Goal: Entertainment & Leisure: Consume media (video, audio)

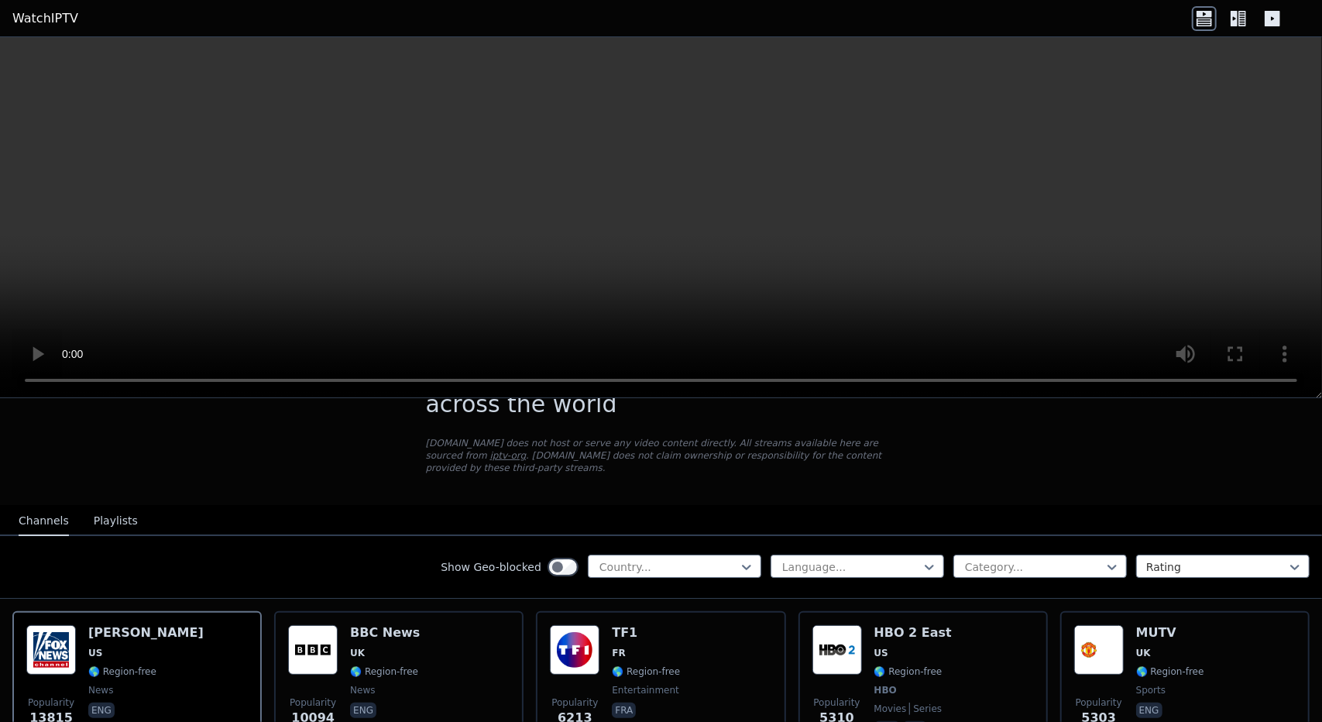
scroll to position [87, 0]
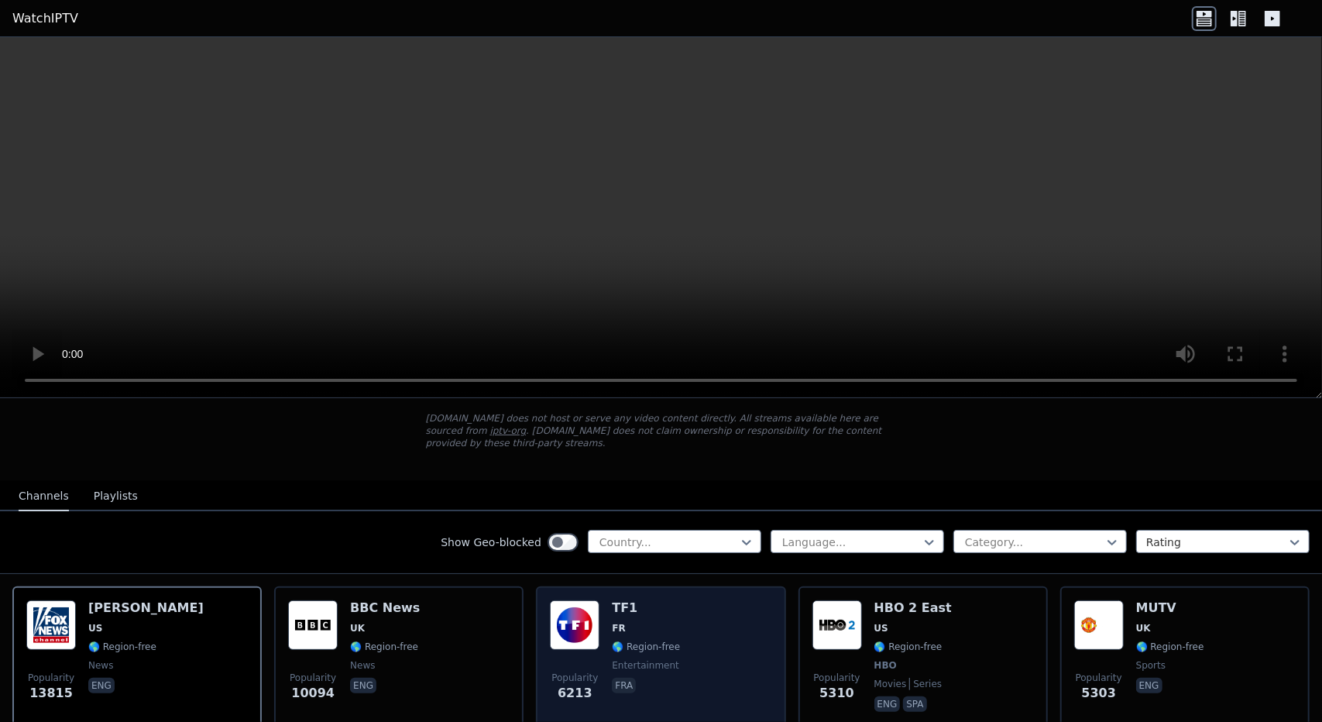
click at [589, 603] on img at bounding box center [575, 625] width 50 height 50
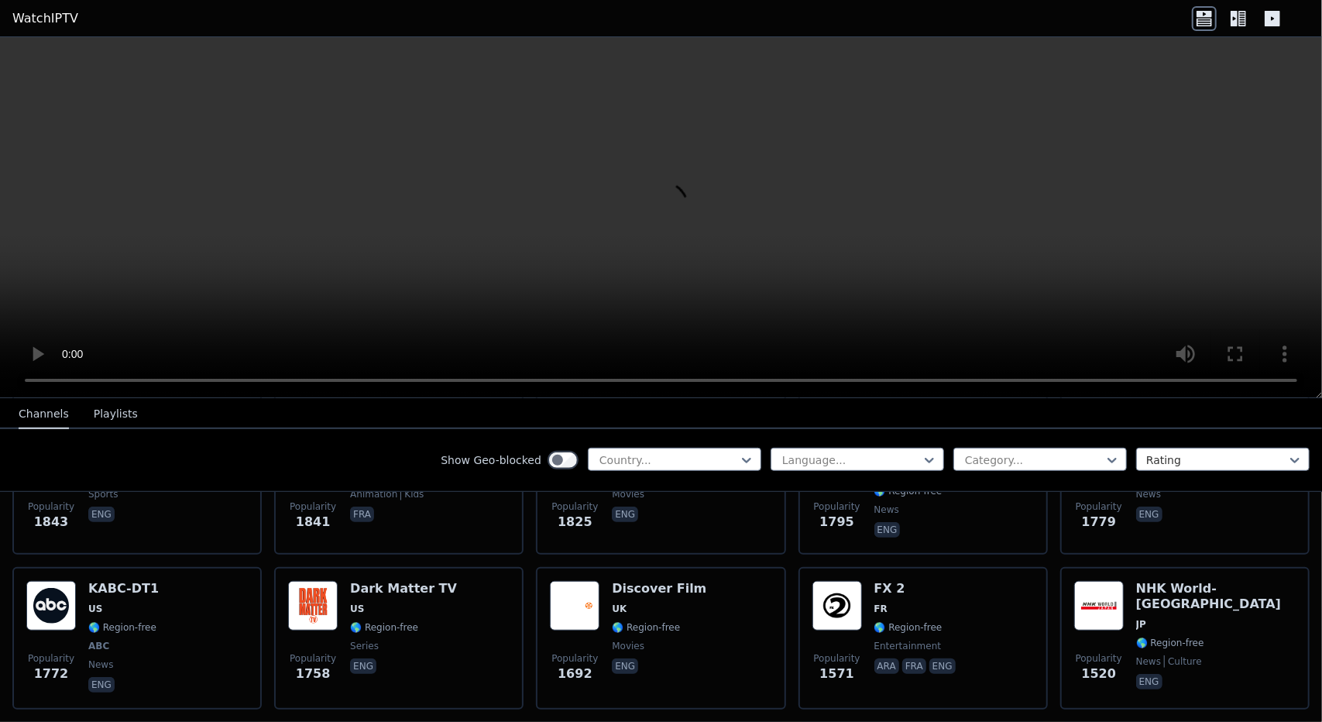
scroll to position [877, 0]
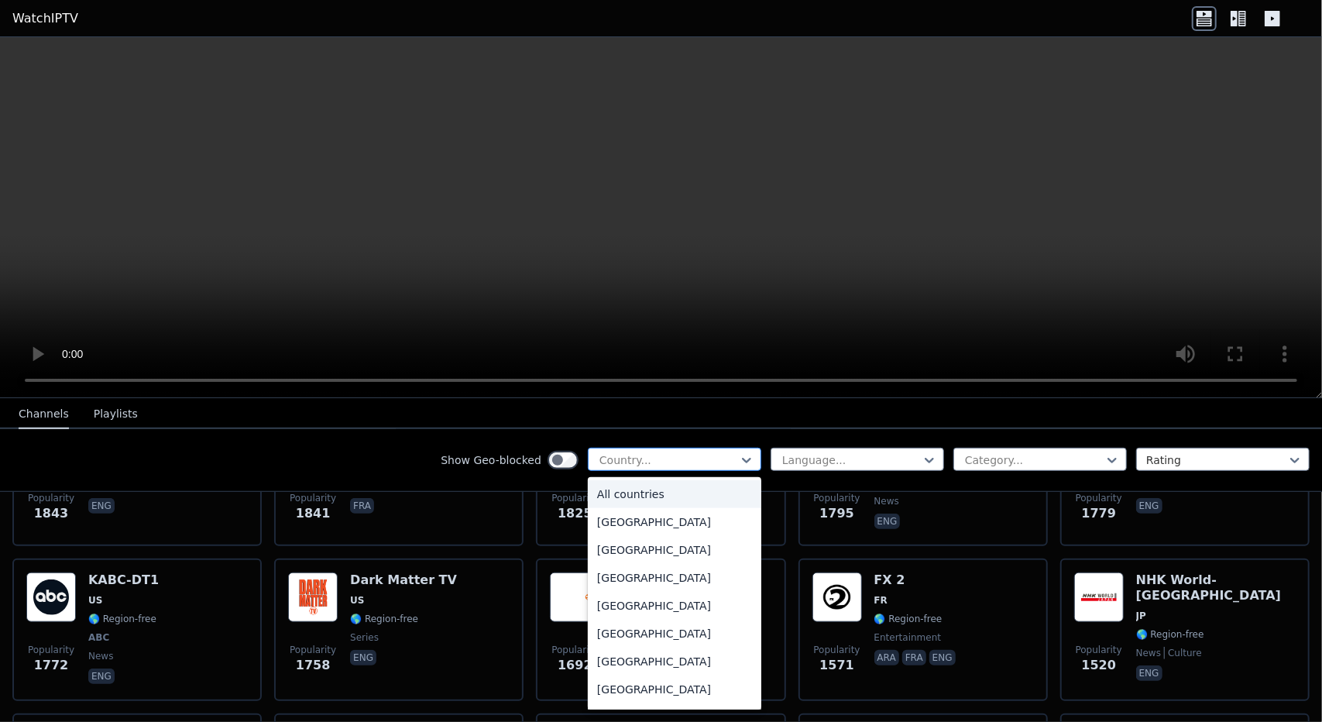
click at [688, 461] on div at bounding box center [668, 459] width 141 height 15
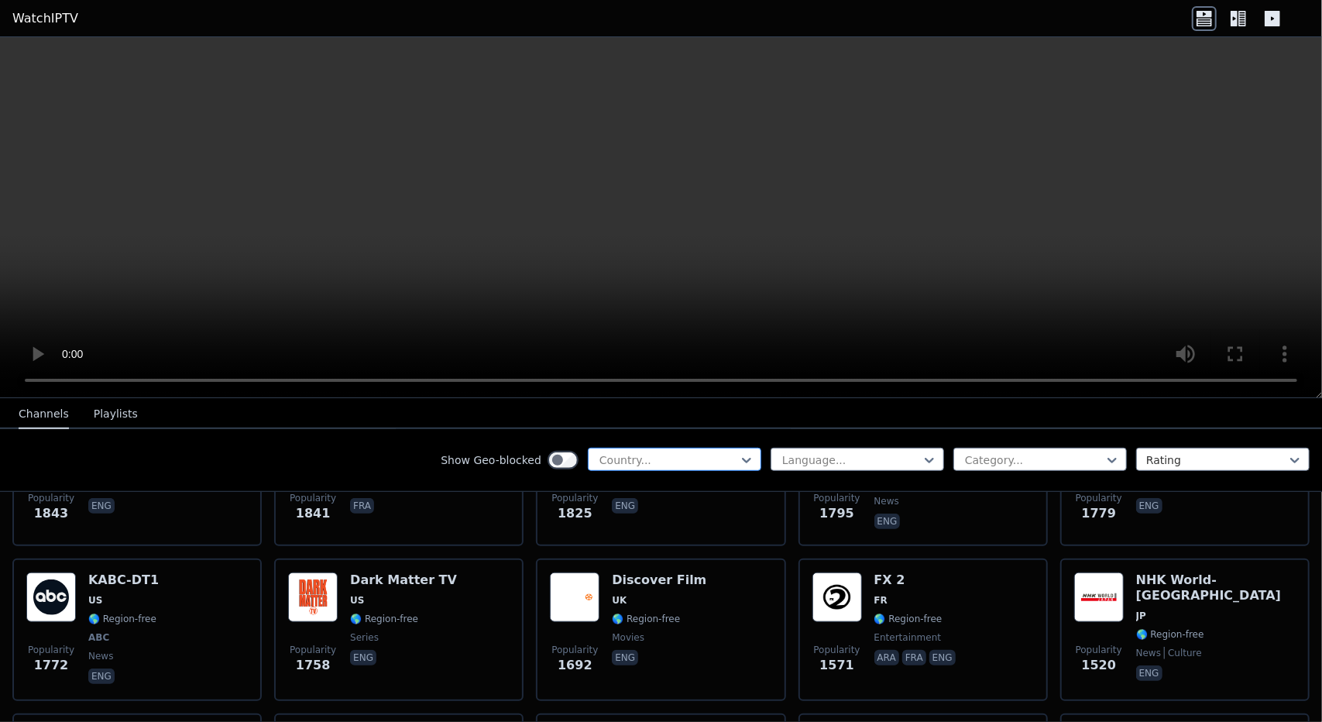
click at [688, 461] on div at bounding box center [668, 459] width 141 height 15
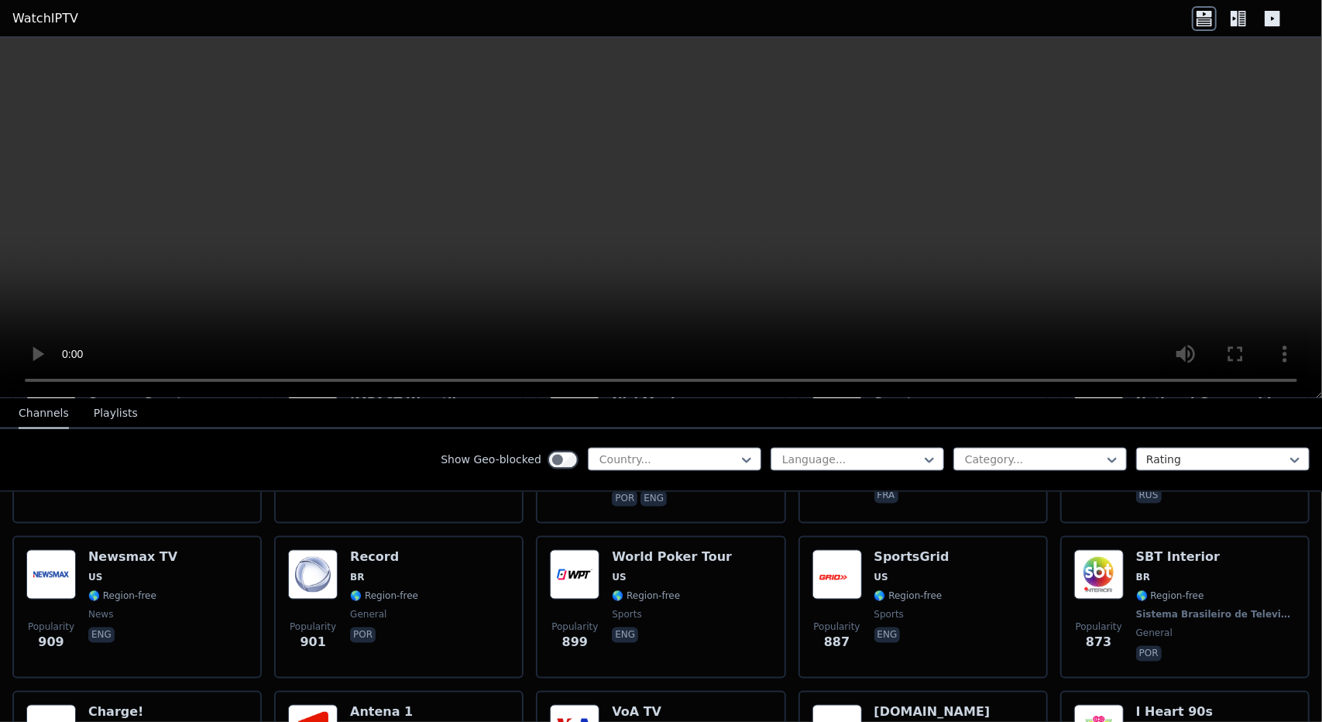
scroll to position [2057, 0]
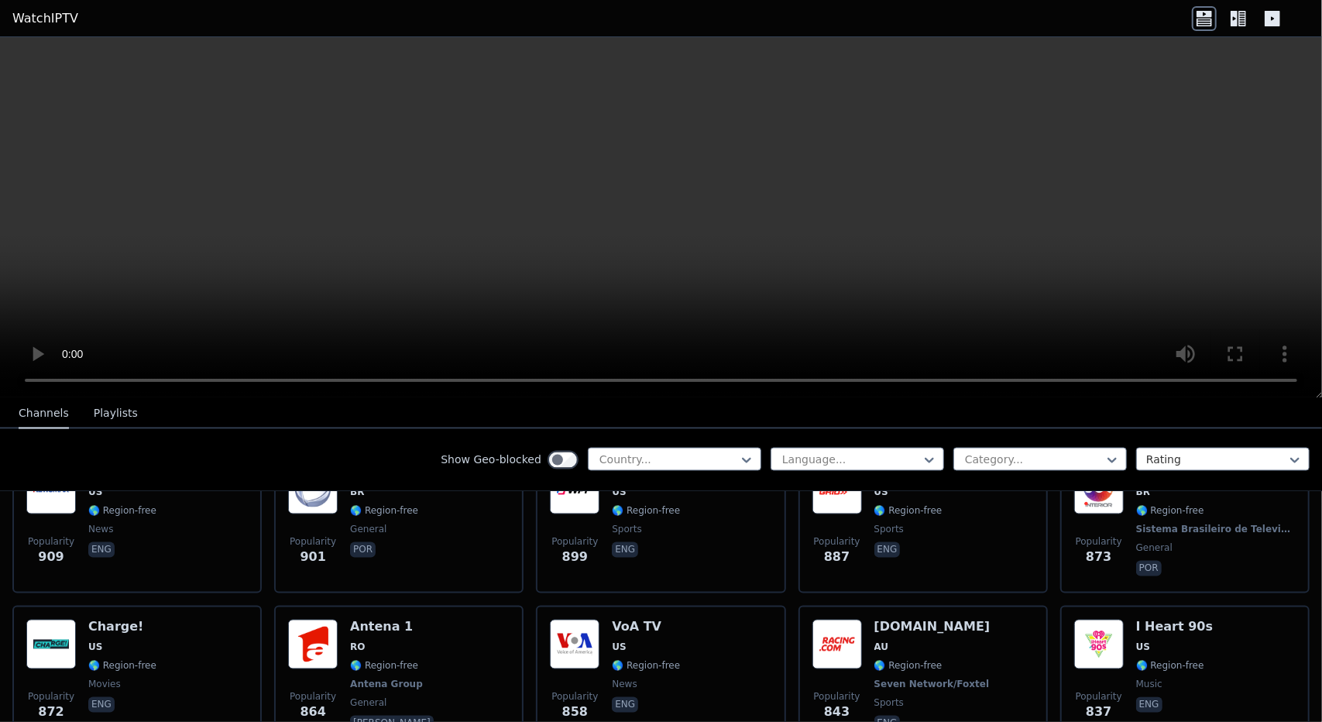
type input "*"
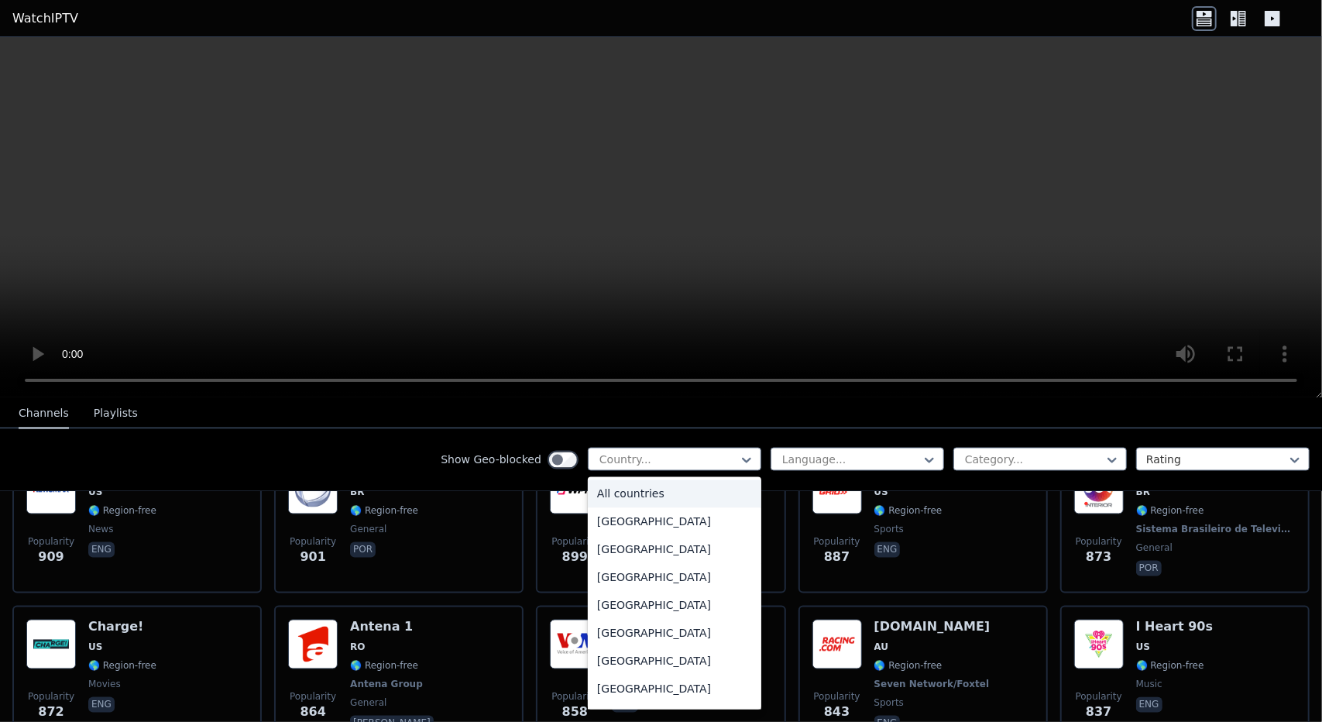
click at [360, 464] on div "Show Geo-blocked 206 results available. Use Up and Down to choose options, pres…" at bounding box center [661, 460] width 1322 height 63
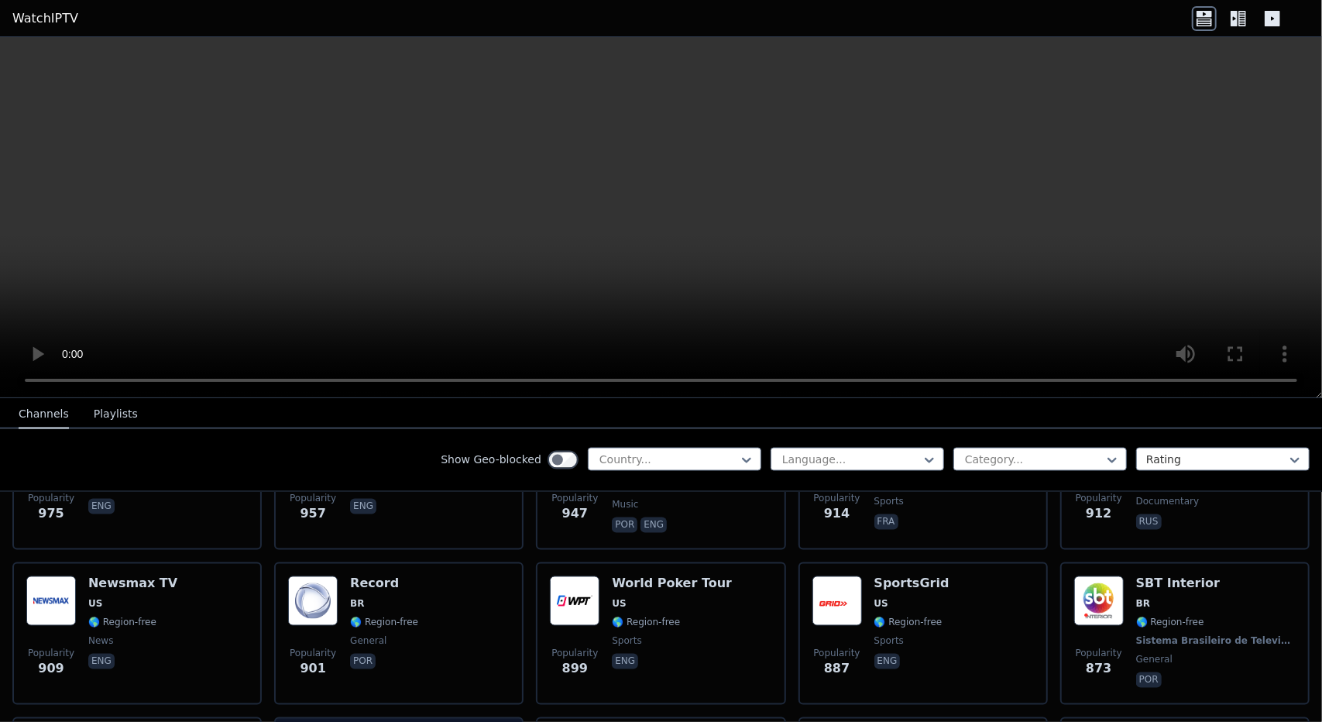
scroll to position [1944, 0]
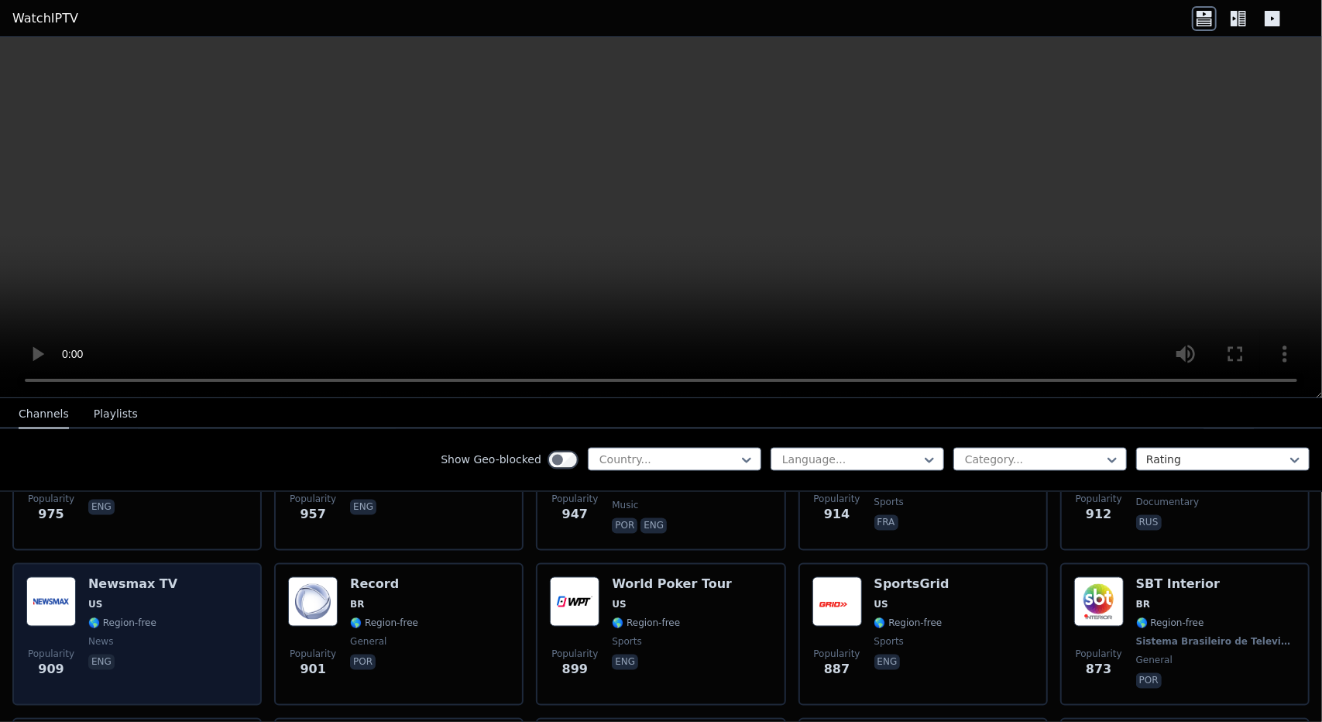
click at [138, 579] on div "Newsmax TV US 🌎 Region-free news eng" at bounding box center [132, 634] width 89 height 115
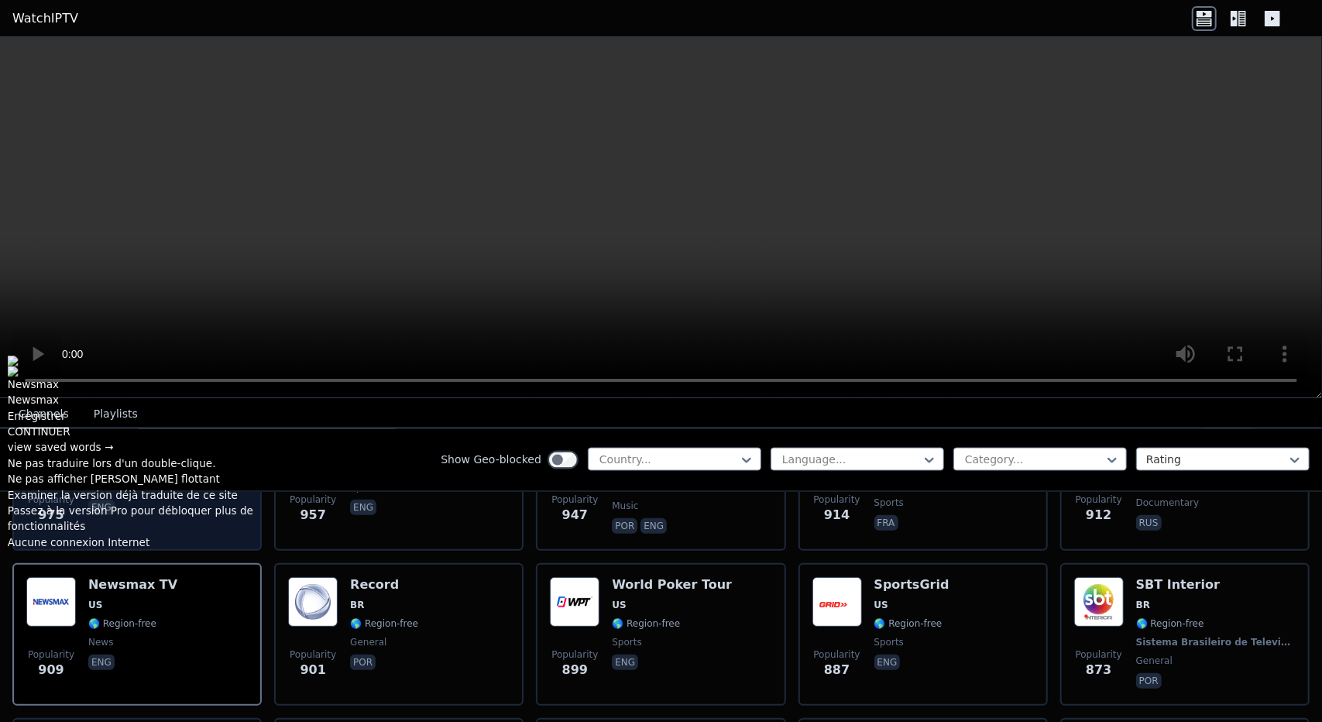
click at [237, 519] on div "Popularity 975 Swerve Sports US 🌎 Region-free sports eng" at bounding box center [136, 479] width 221 height 115
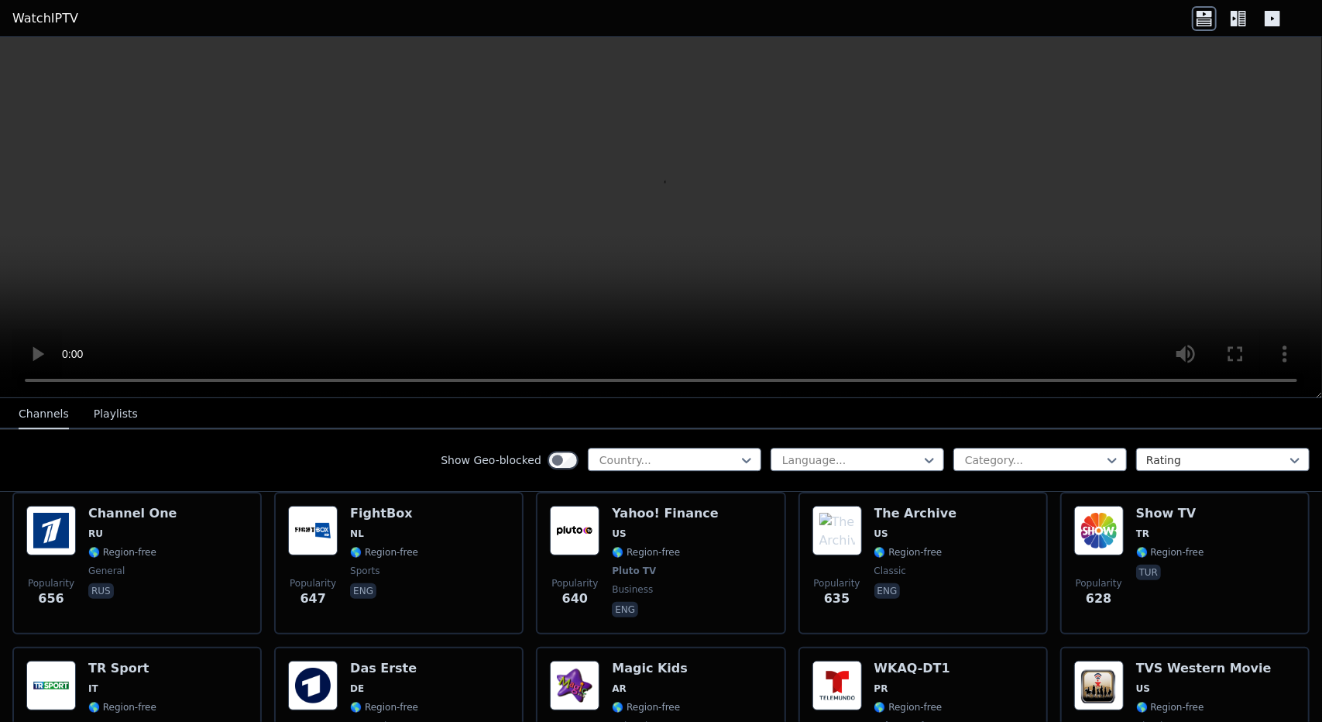
scroll to position [3248, 0]
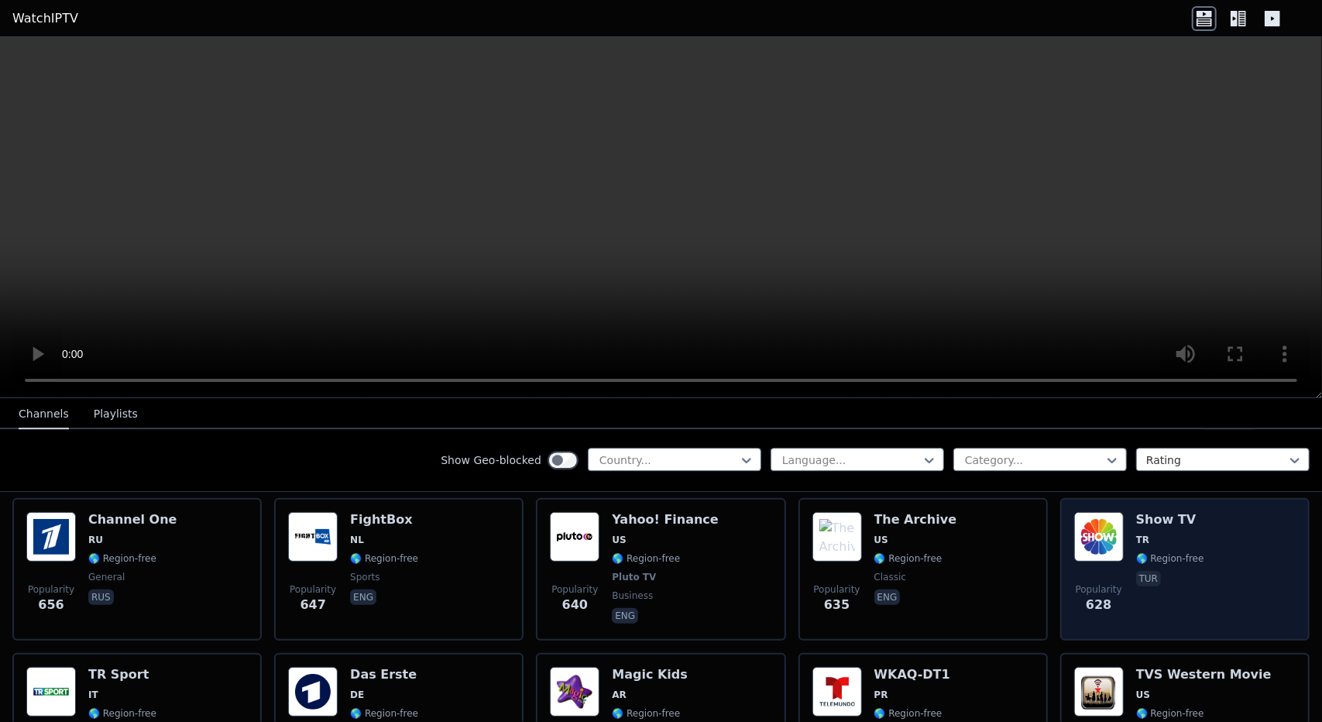
click at [1231, 557] on div "Popularity 628 Show TV TR 🌎 Region-free tur" at bounding box center [1184, 569] width 221 height 115
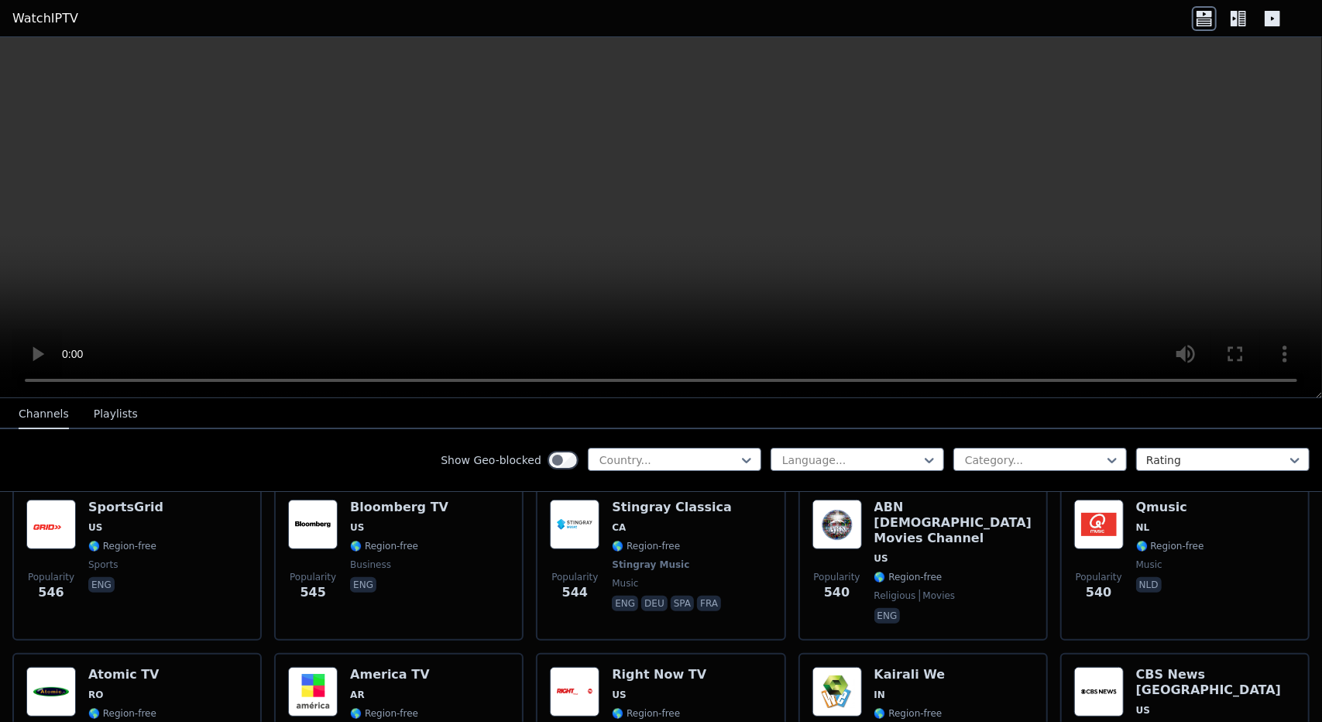
scroll to position [3999, 0]
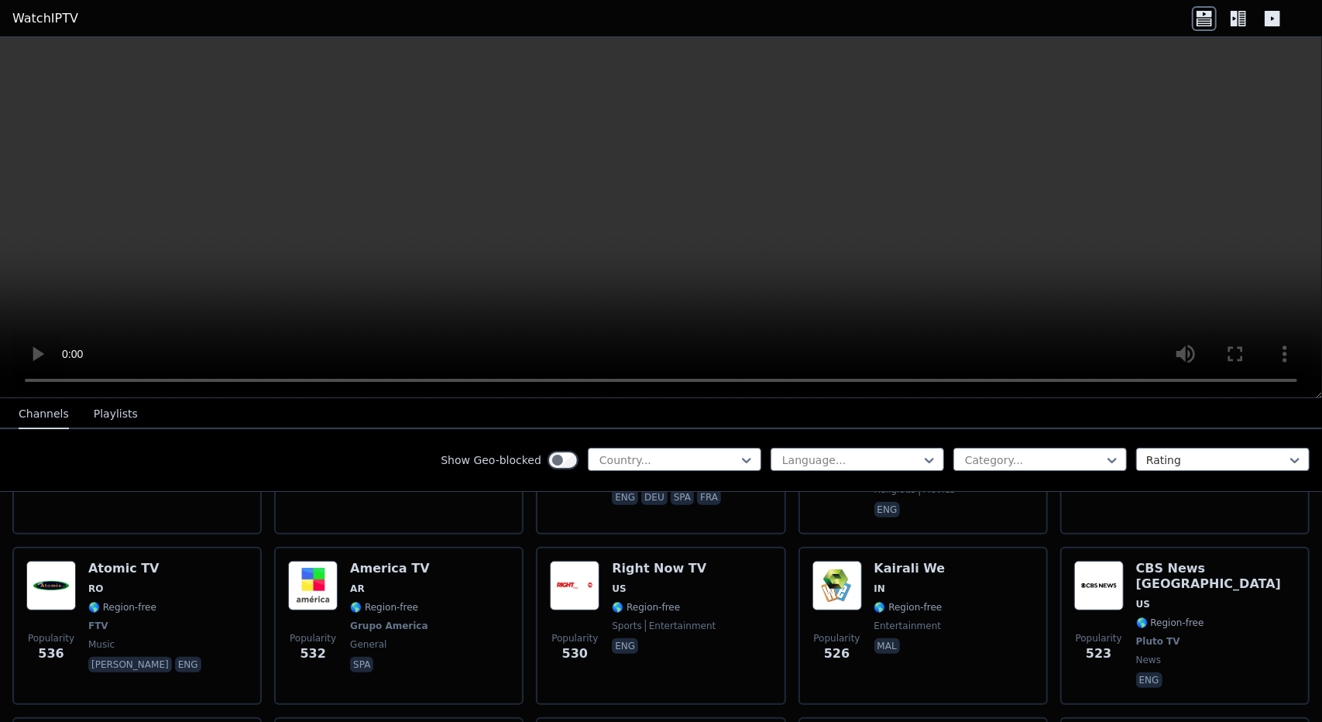
click at [731, 281] on video at bounding box center [661, 217] width 1322 height 361
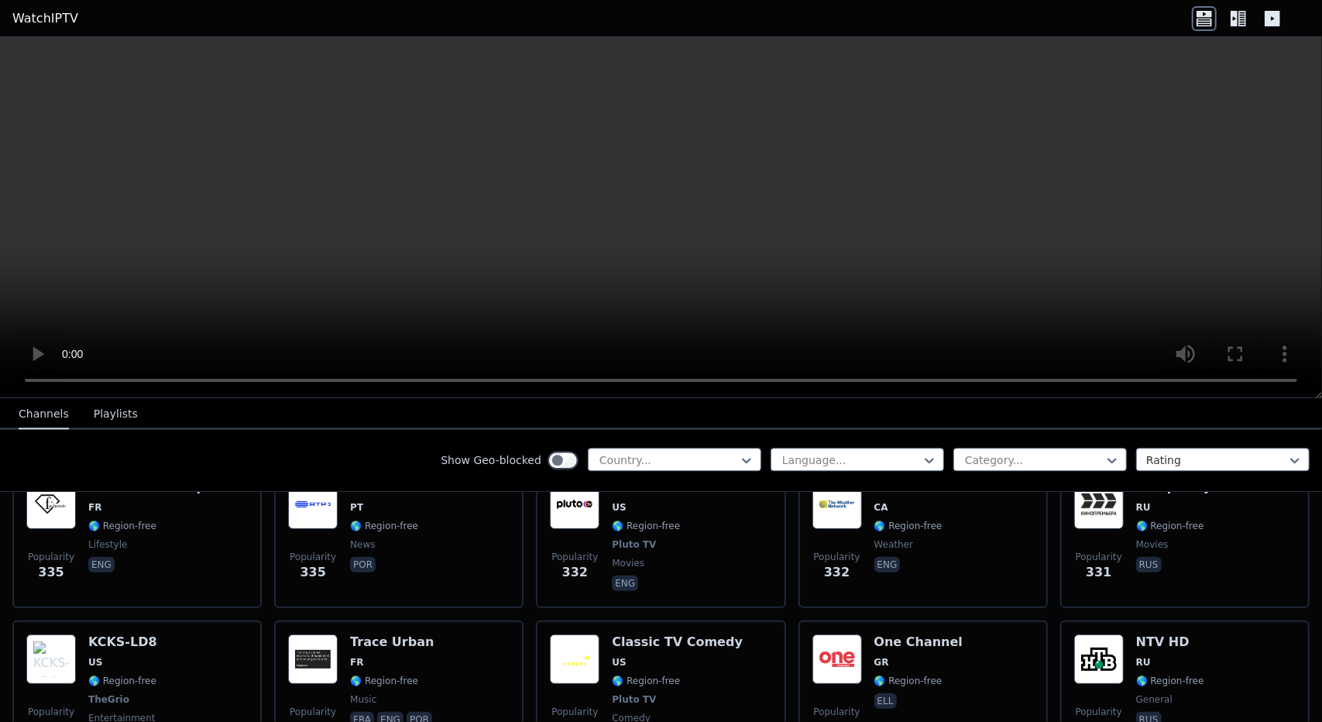
scroll to position [6968, 0]
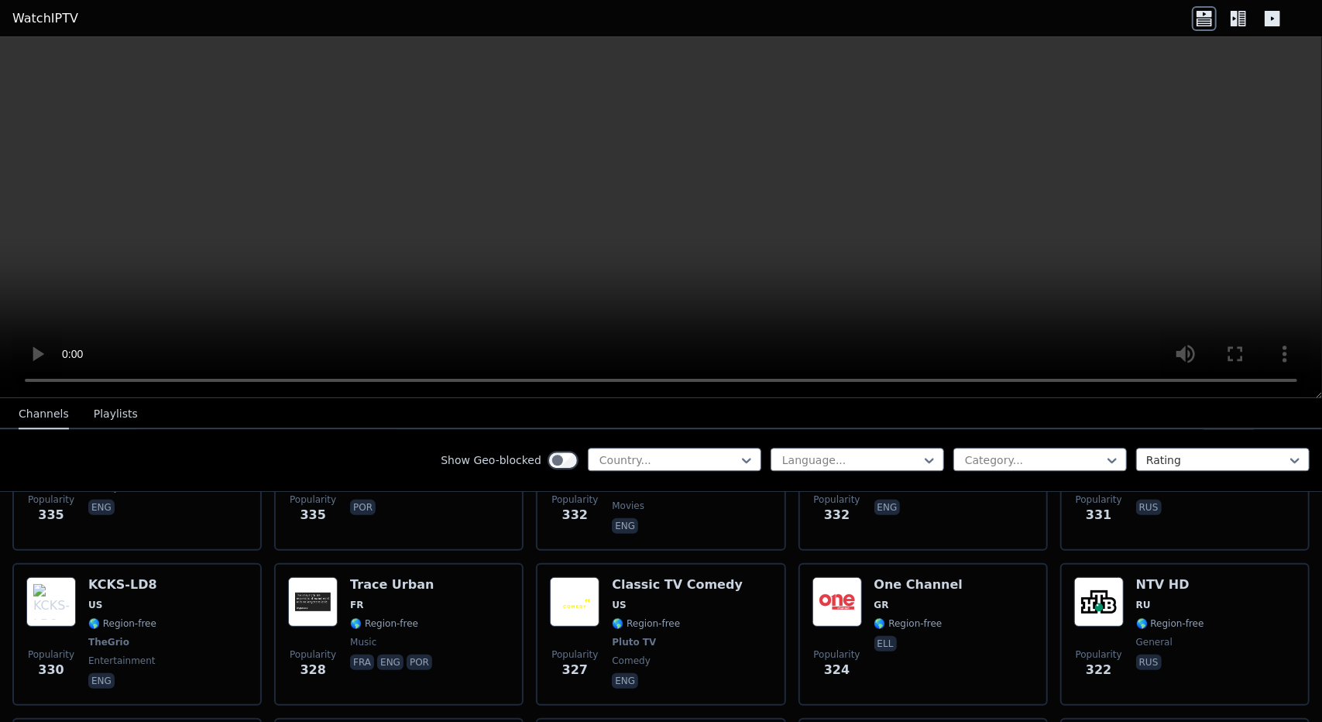
click at [1239, 21] on icon at bounding box center [1242, 18] width 8 height 15
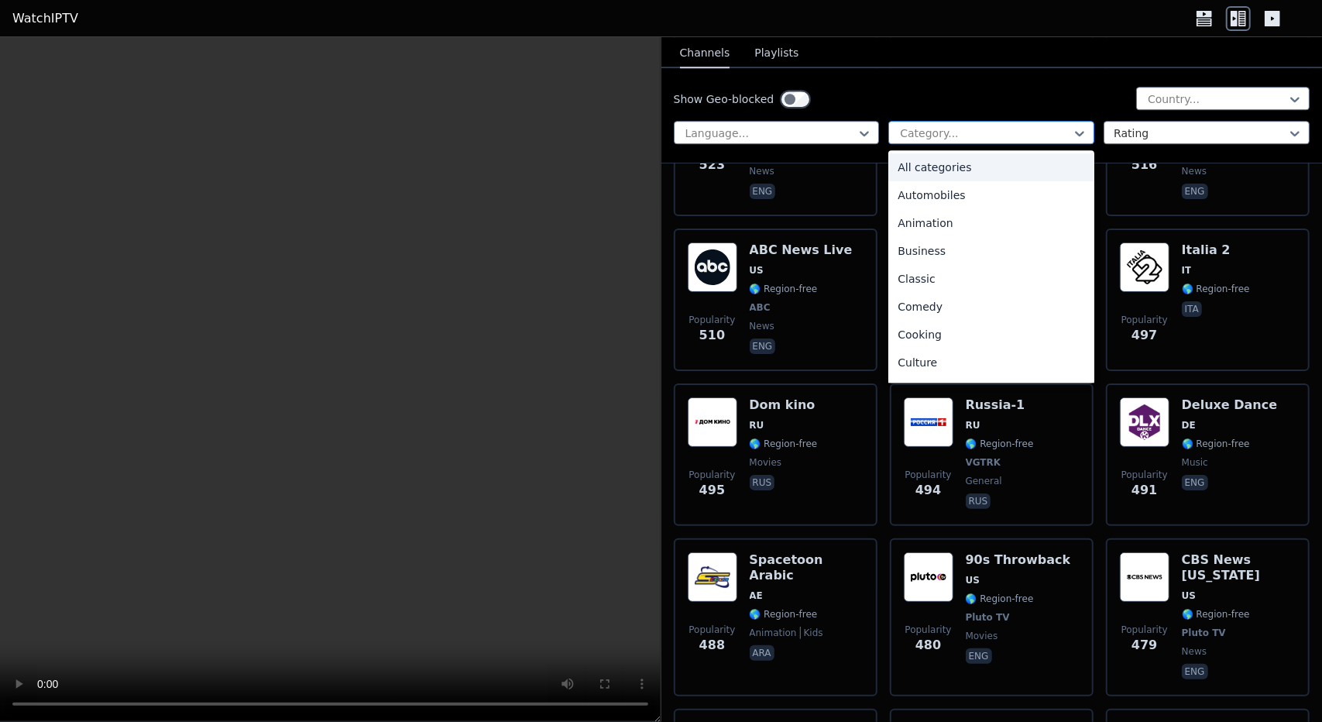
click at [1008, 133] on div at bounding box center [984, 132] width 173 height 15
click at [919, 307] on div "Sports" at bounding box center [991, 310] width 206 height 28
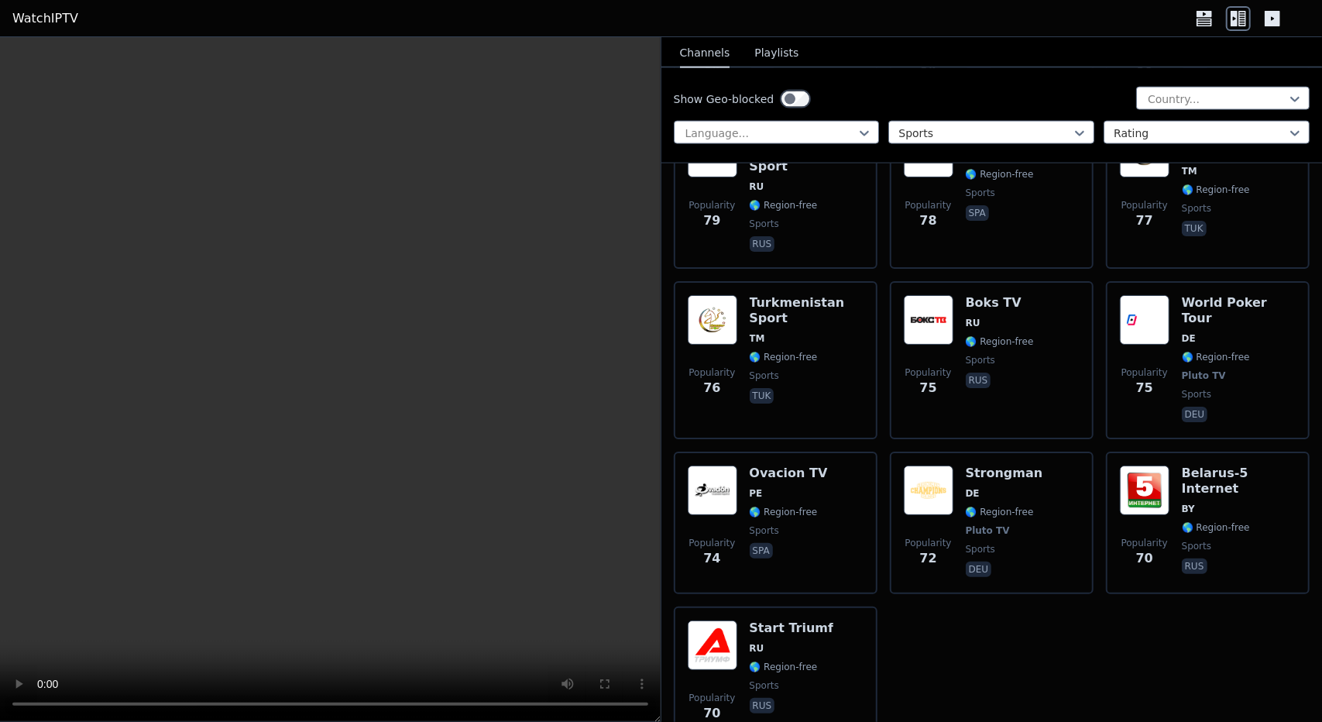
scroll to position [5467, 0]
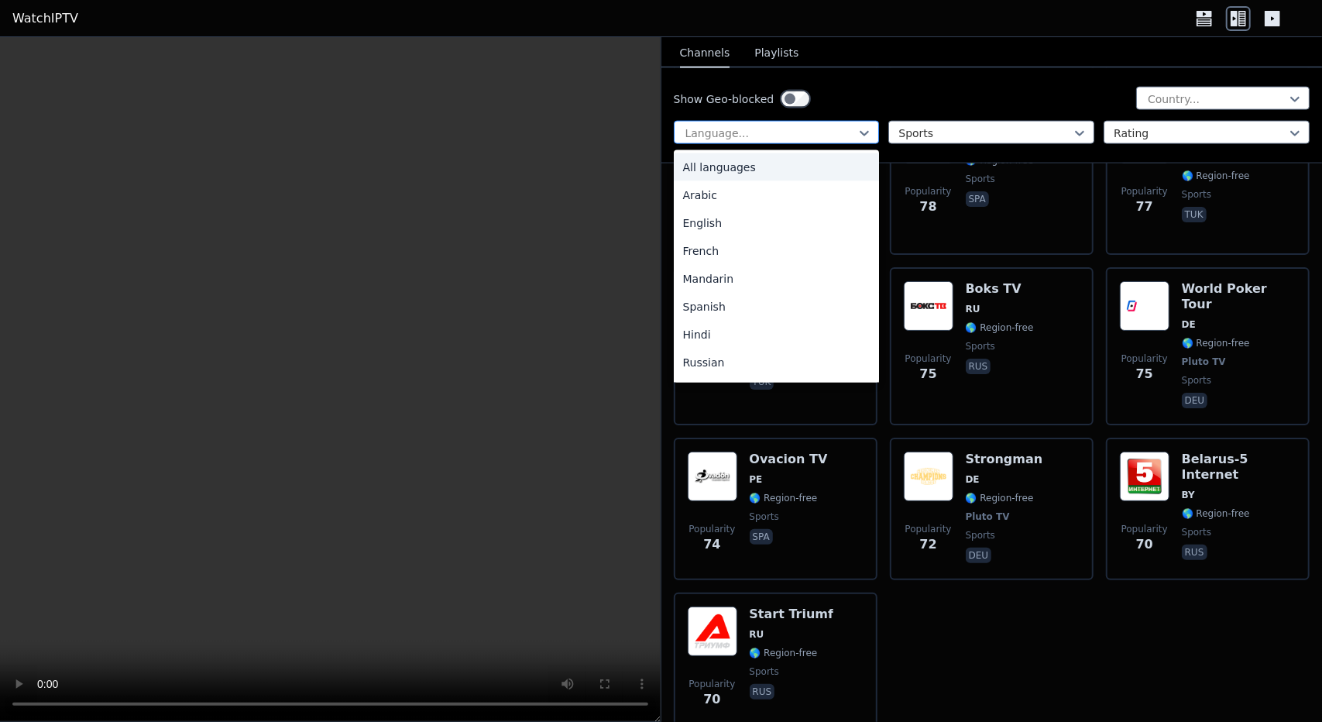
click at [808, 127] on div at bounding box center [770, 132] width 173 height 15
click at [706, 253] on div "French" at bounding box center [777, 251] width 206 height 28
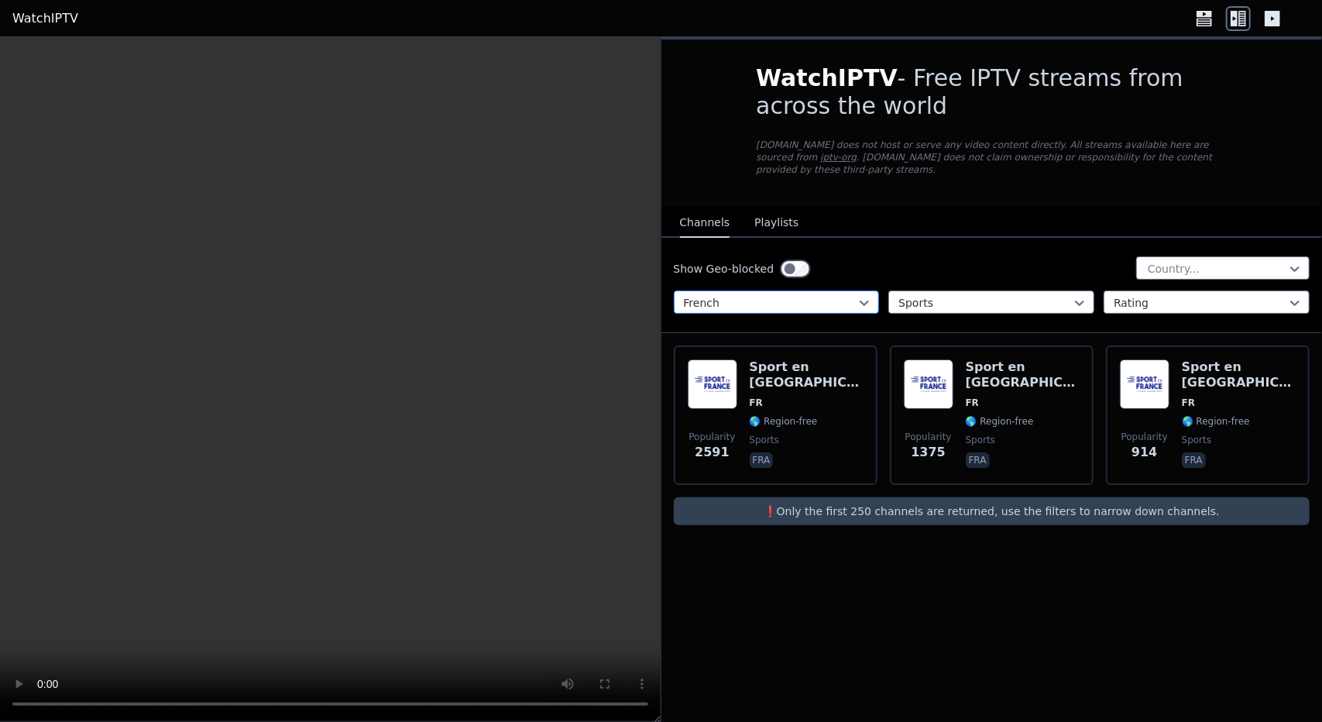
click at [828, 295] on div at bounding box center [770, 302] width 173 height 15
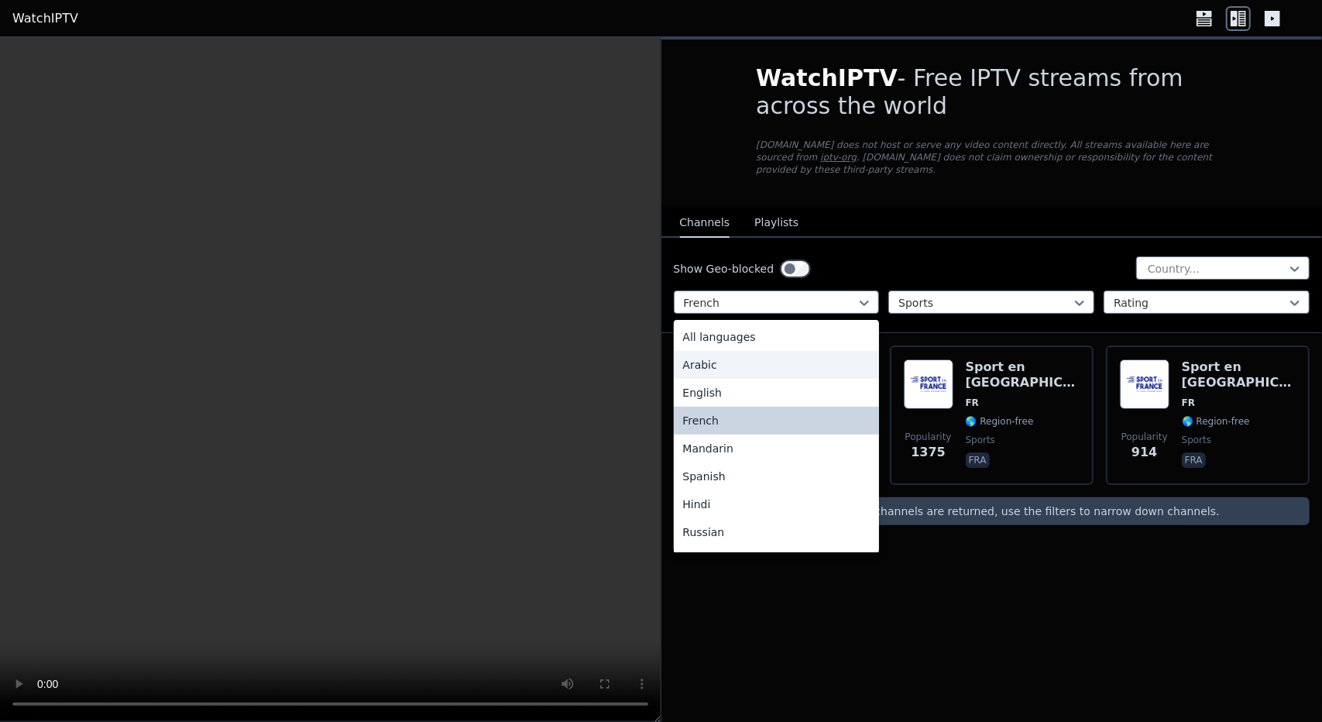
click at [711, 351] on div "Arabic" at bounding box center [777, 365] width 206 height 28
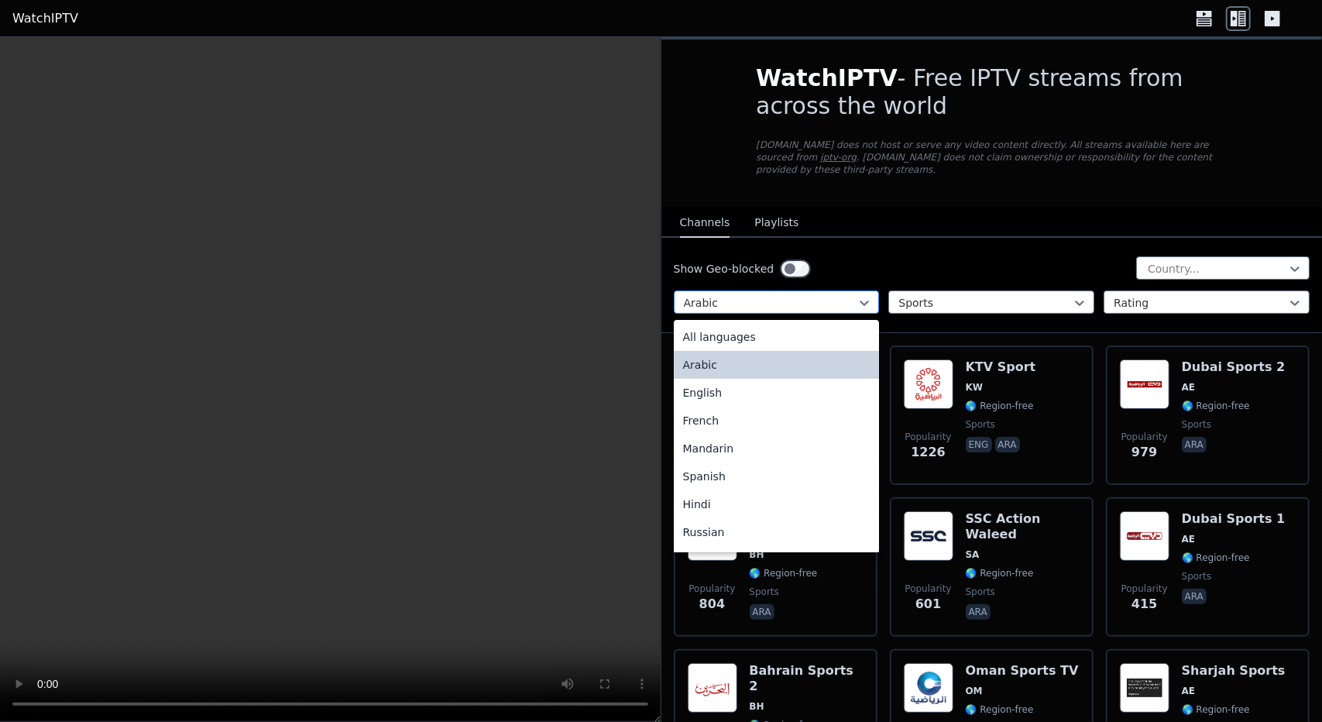
click at [775, 300] on div "Arabic" at bounding box center [777, 301] width 206 height 23
click at [705, 379] on div "English" at bounding box center [777, 393] width 206 height 28
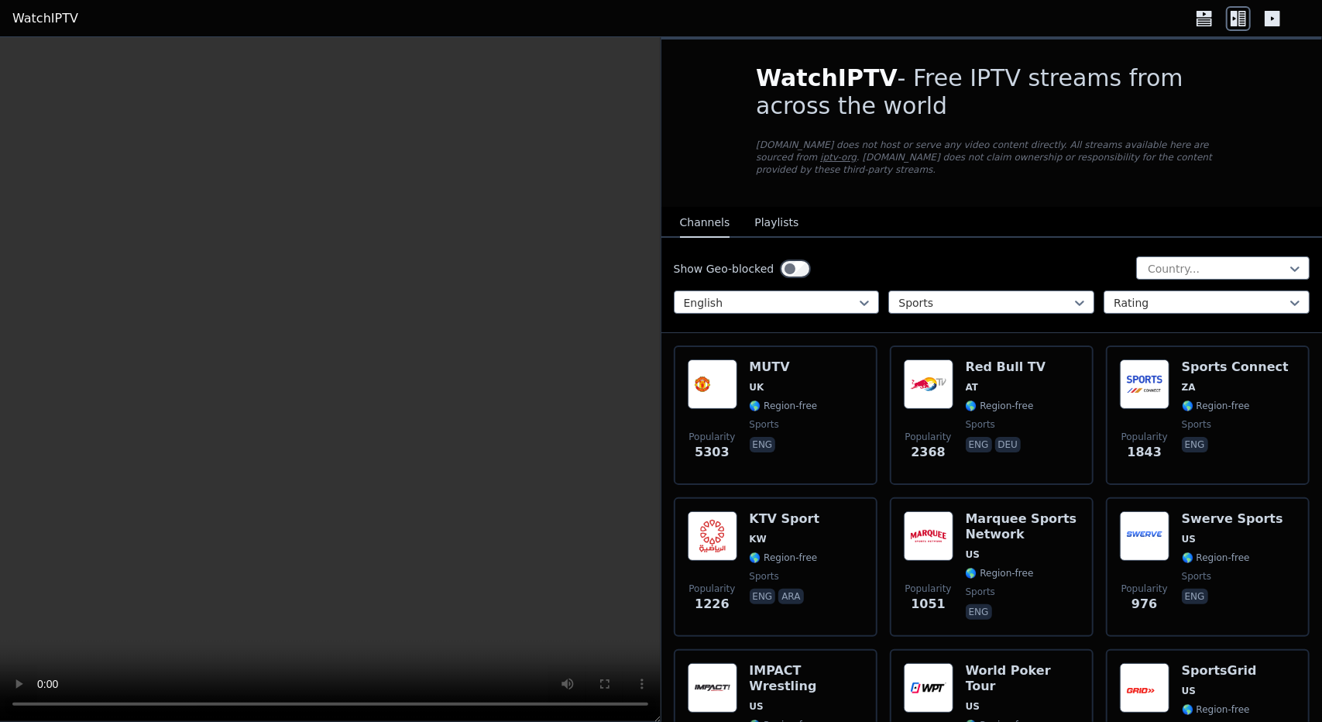
click at [770, 210] on button "Playlists" at bounding box center [776, 222] width 44 height 29
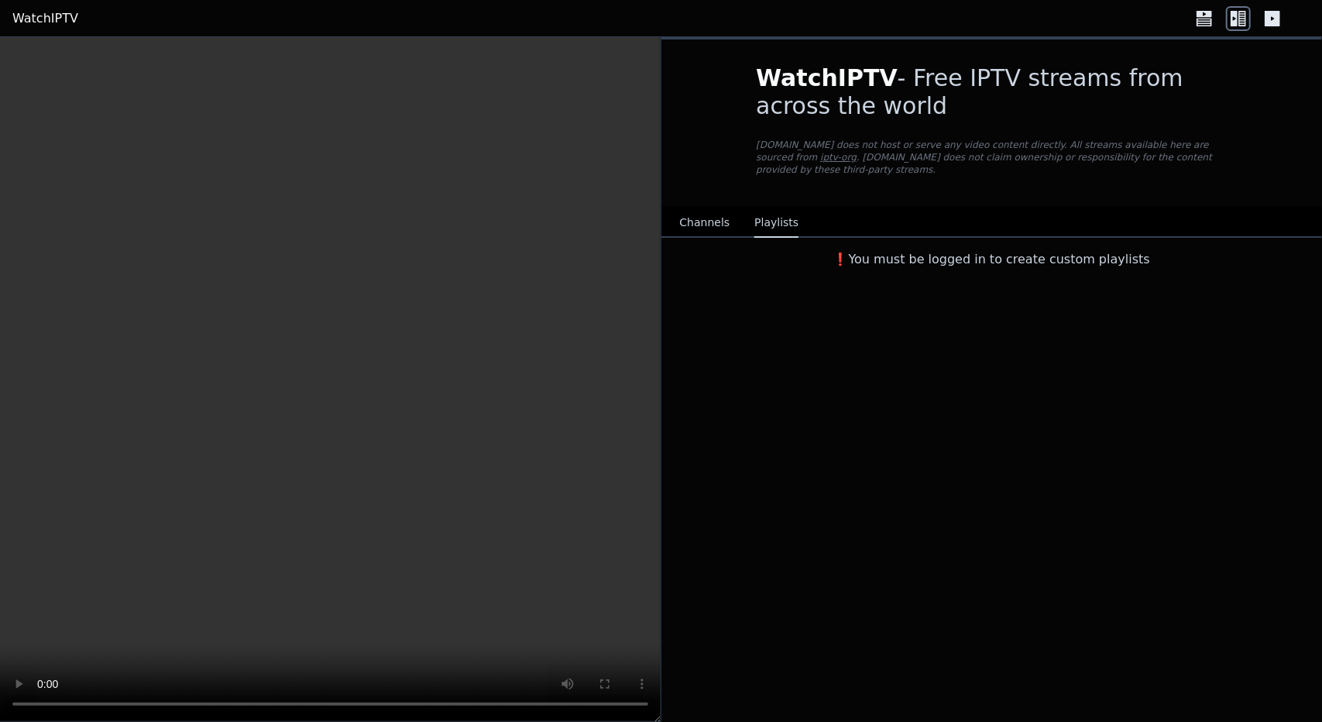
click at [708, 208] on button "Channels" at bounding box center [705, 222] width 50 height 29
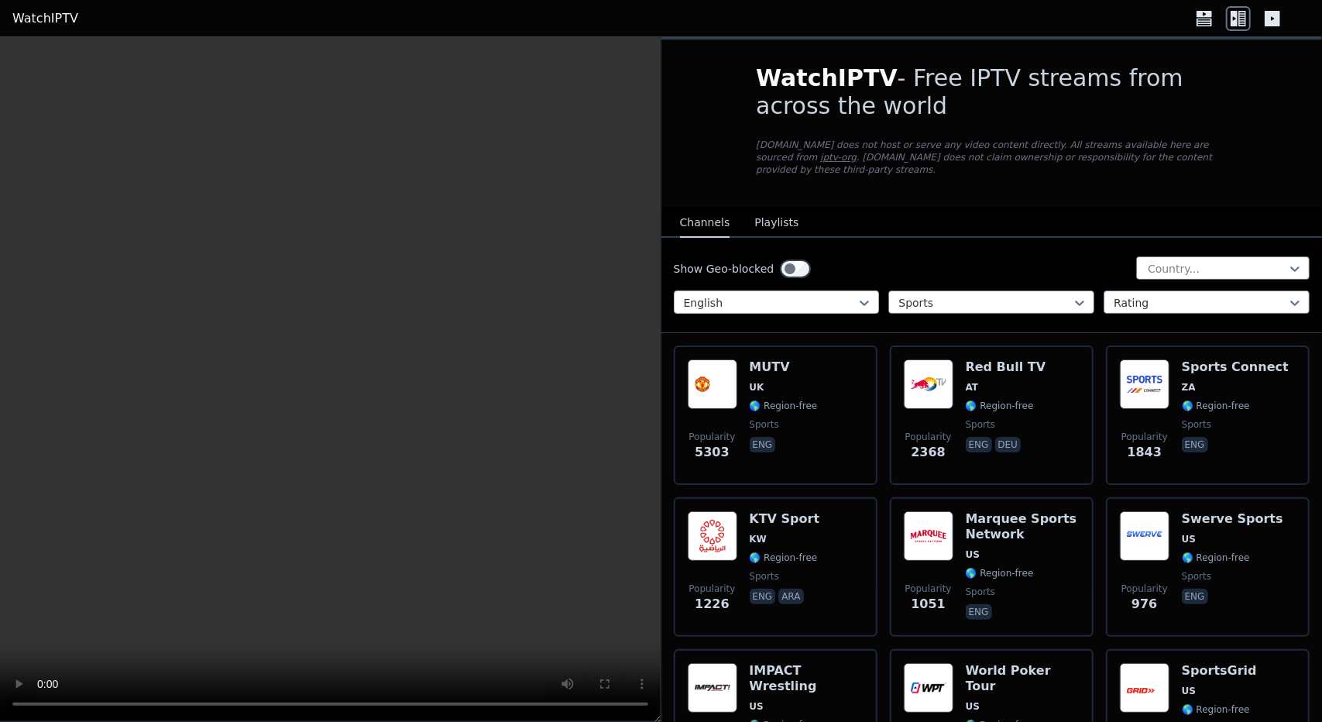
click at [790, 295] on div at bounding box center [770, 302] width 173 height 15
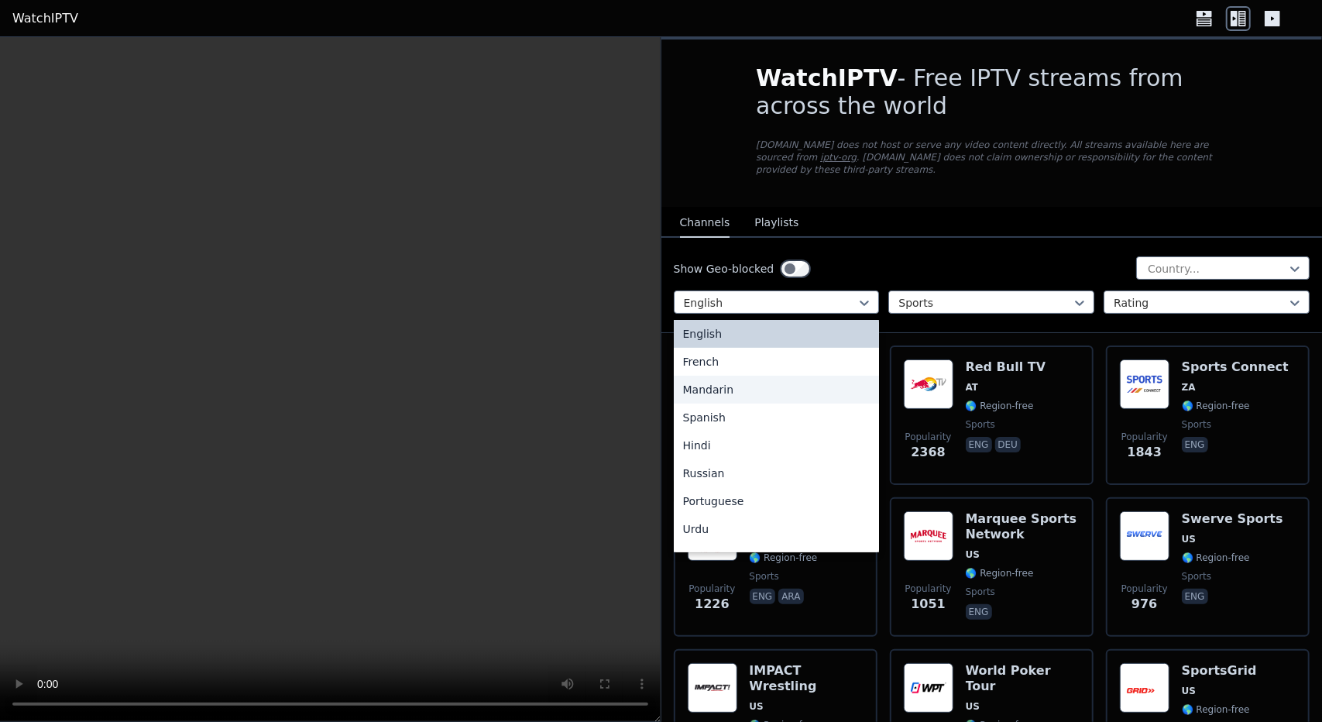
scroll to position [64, 0]
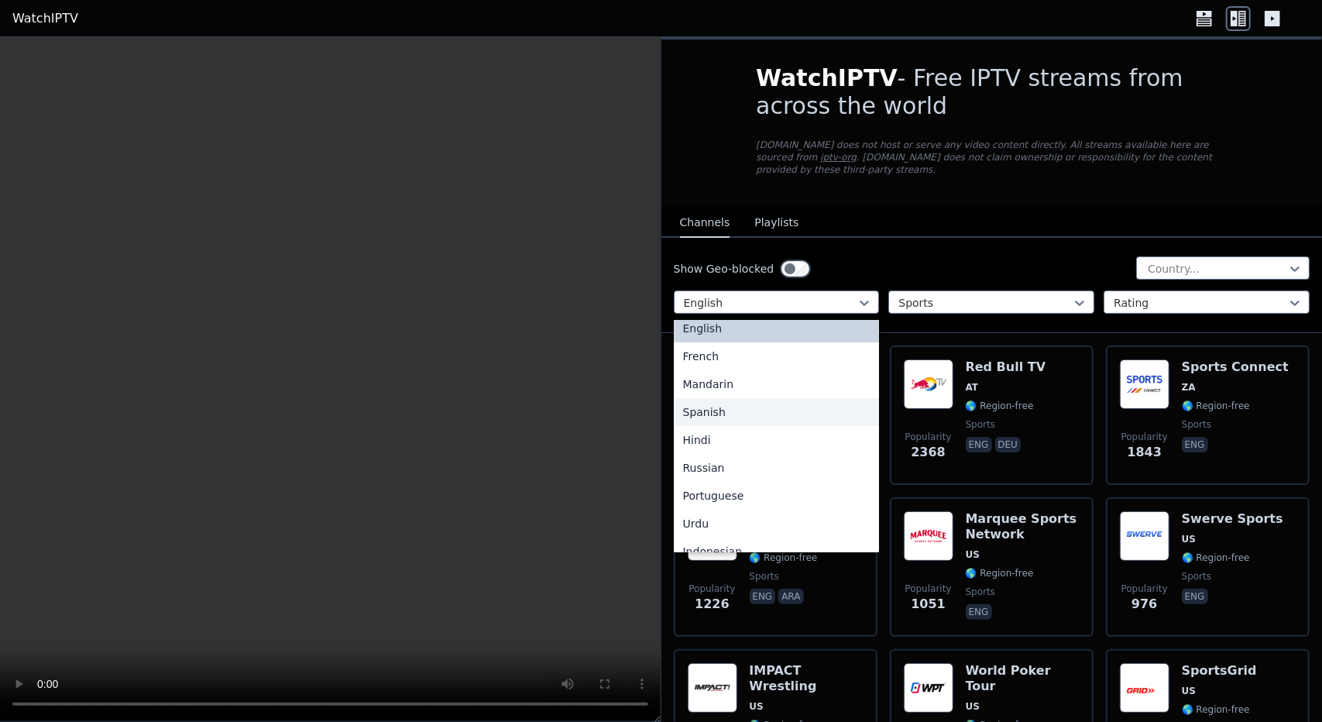
click at [724, 403] on div "Spanish" at bounding box center [777, 412] width 206 height 28
